Goal: Transaction & Acquisition: Purchase product/service

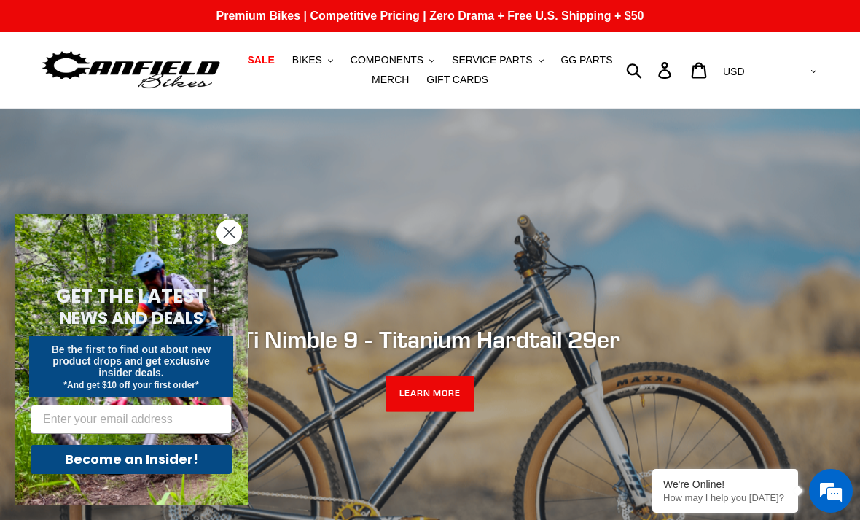
click at [310, 60] on span "BIKES" at bounding box center [307, 60] width 30 height 12
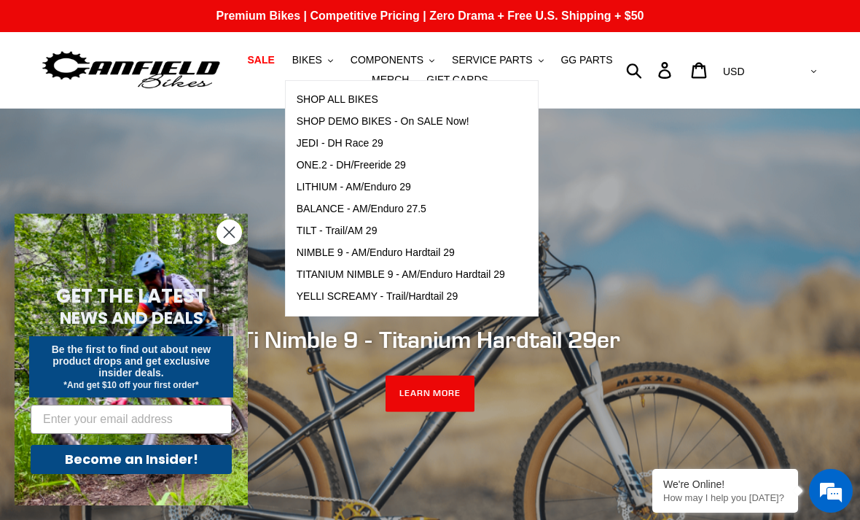
click at [356, 232] on span "TILT - Trail/AM 29" at bounding box center [337, 230] width 81 height 12
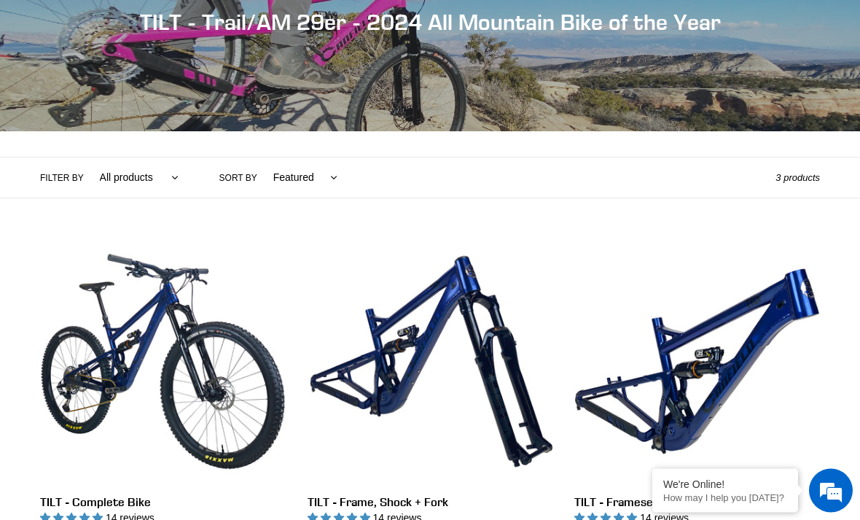
scroll to position [246, 0]
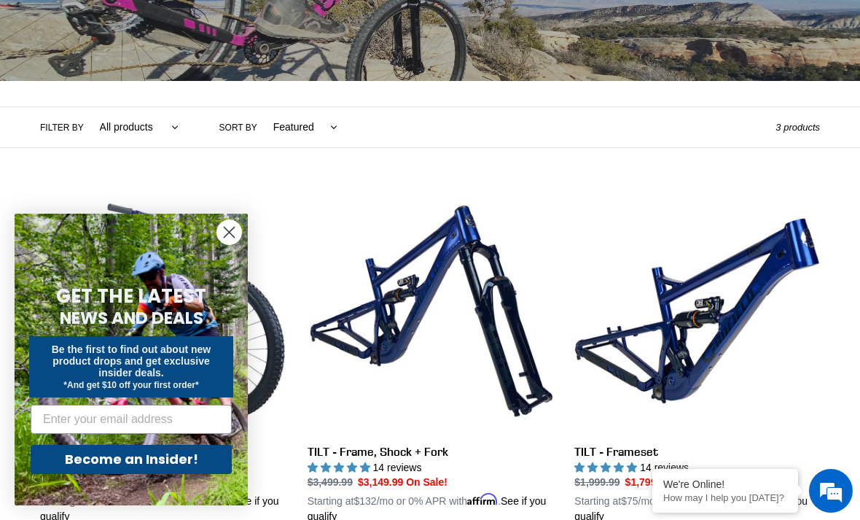
click at [82, 313] on div "GET THE LATEST NEWS AND DEALS Be the first to find out about new product drops …" at bounding box center [131, 377] width 204 height 255
click at [237, 244] on circle "Close dialog" at bounding box center [229, 232] width 24 height 24
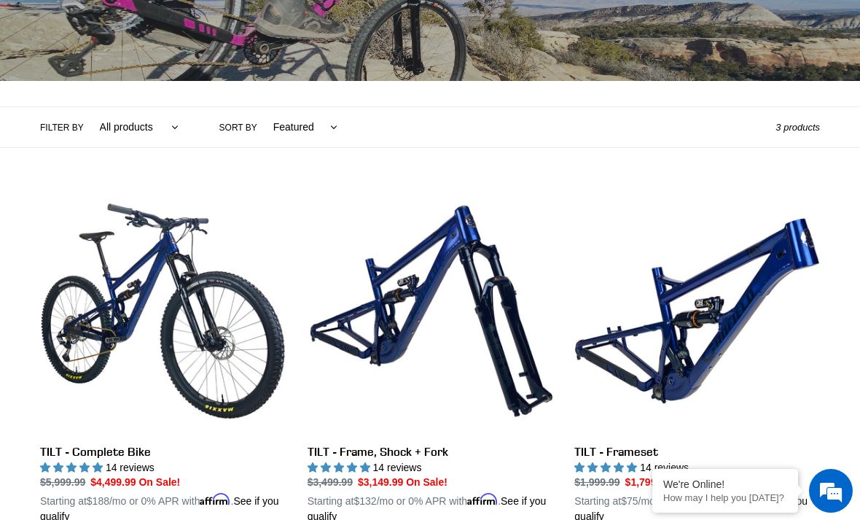
click at [122, 273] on link "TILT - Complete Bike" at bounding box center [163, 356] width 246 height 336
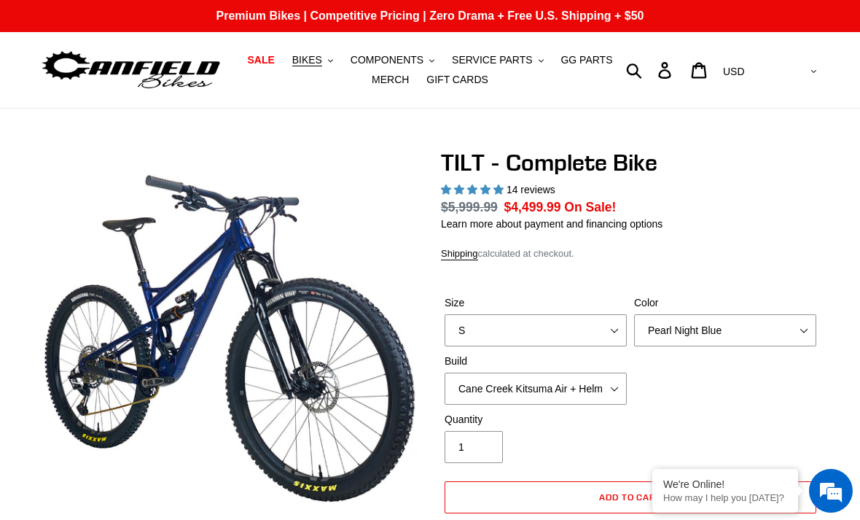
select select "highest-rating"
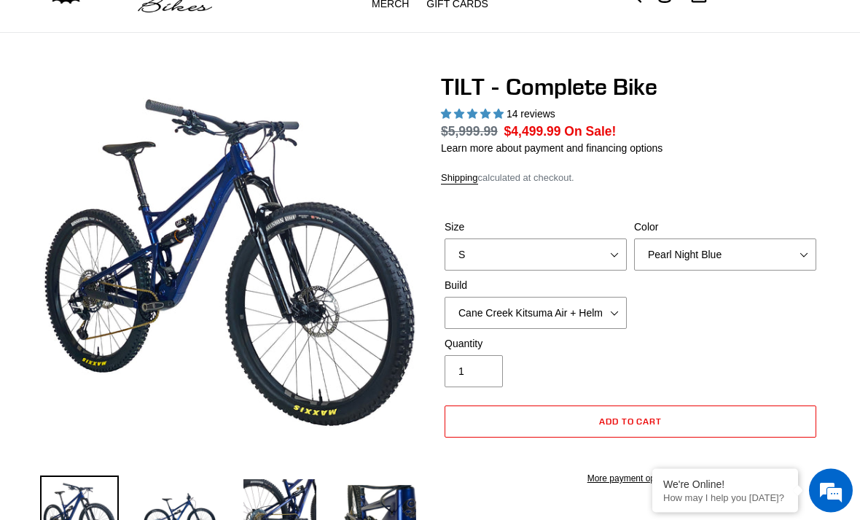
scroll to position [180, 0]
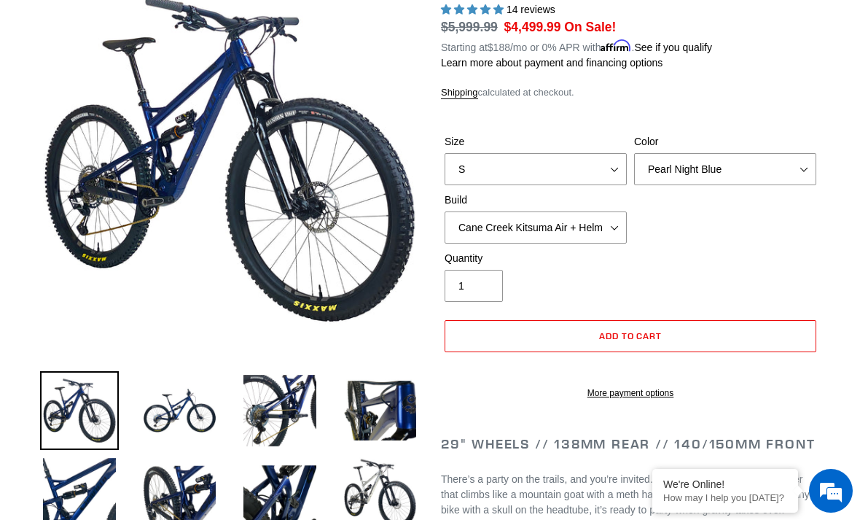
click at [267, 412] on img at bounding box center [279, 410] width 79 height 79
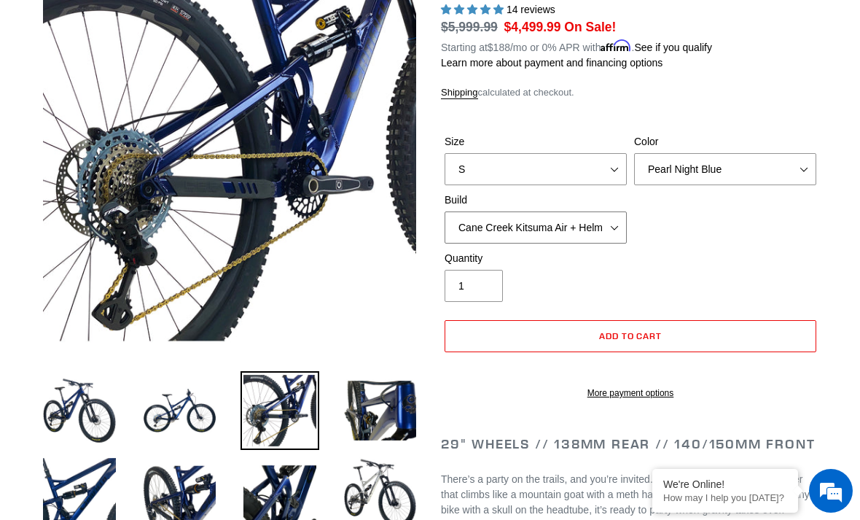
click at [591, 232] on select "Cane Creek Kitsuma Air + Helm MKII 140 + SRAM GX Cane Creek Kitsuma Air + Helm …" at bounding box center [535, 227] width 182 height 32
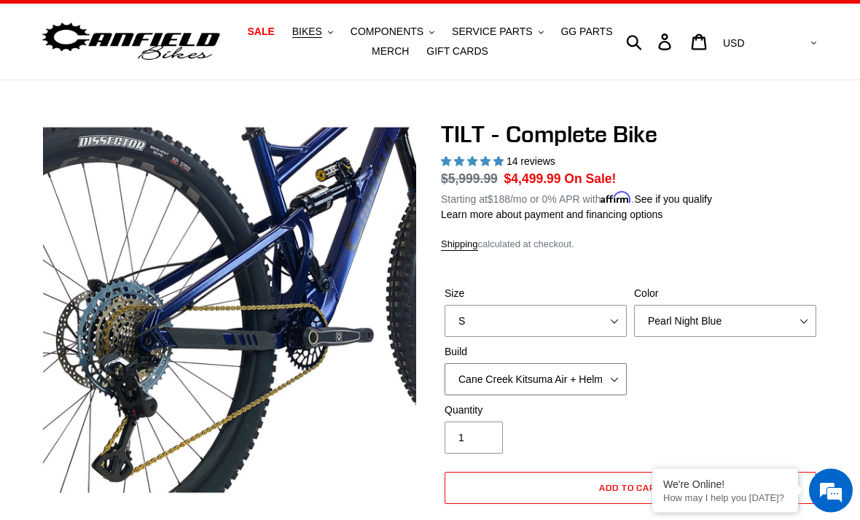
scroll to position [0, 0]
